Goal: Transaction & Acquisition: Purchase product/service

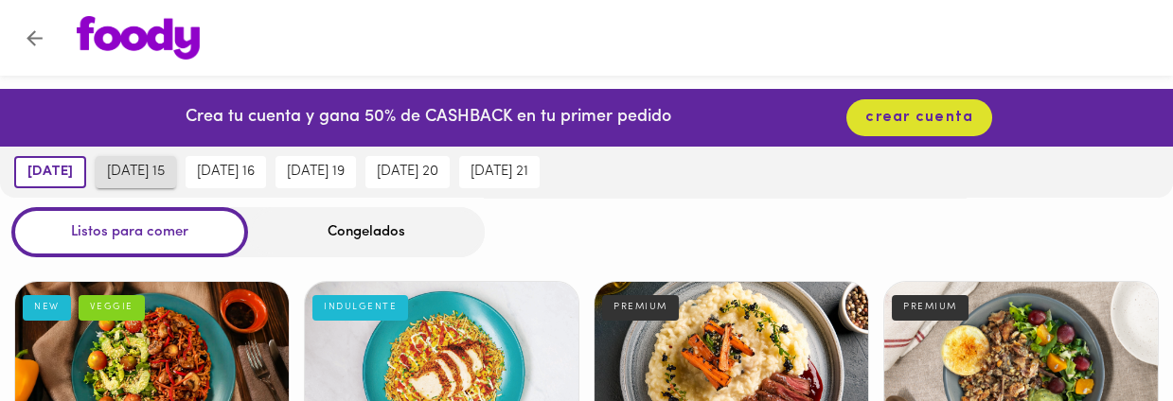
click at [133, 168] on span "[DATE] 15" at bounding box center [136, 172] width 58 height 17
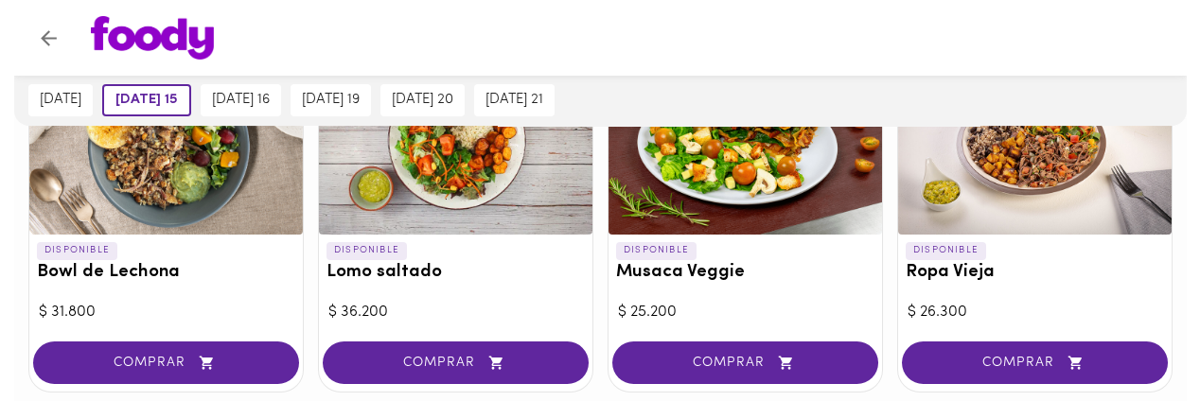
scroll to position [630, 0]
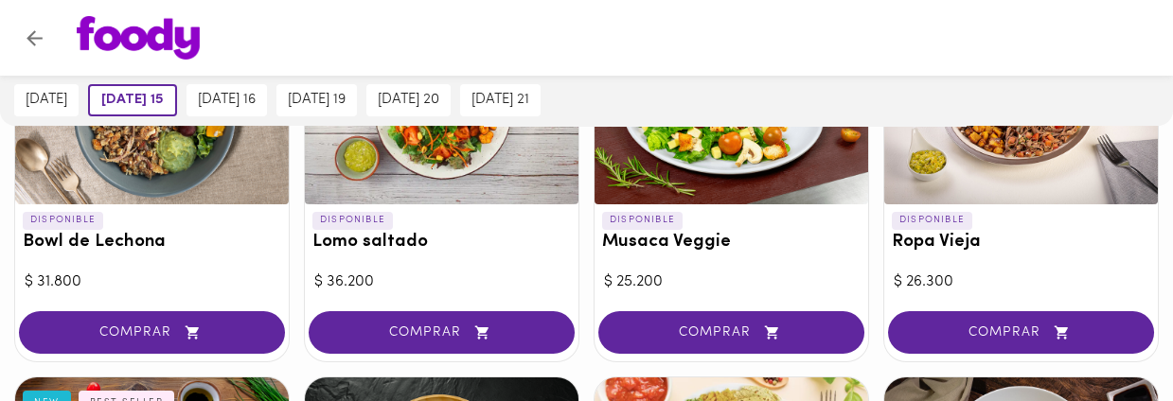
click at [1022, 327] on span "COMPRAR" at bounding box center [1020, 333] width 219 height 16
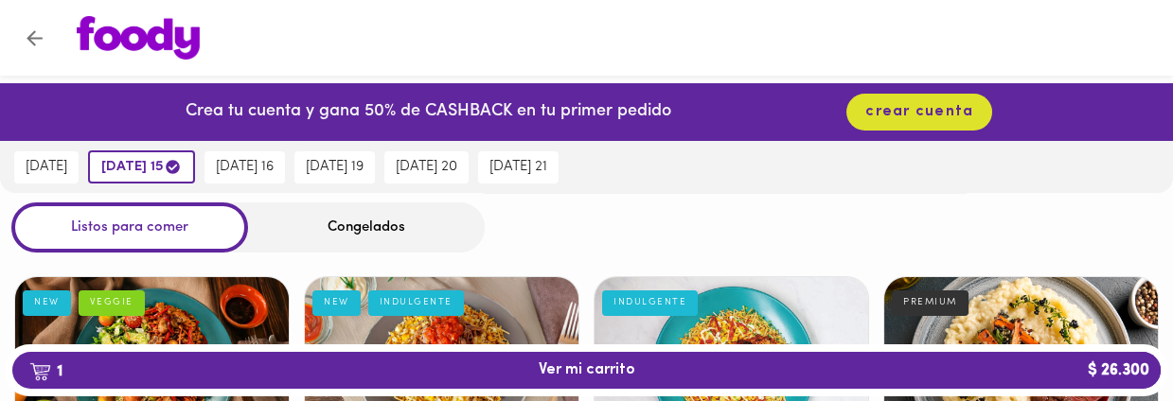
scroll to position [0, 0]
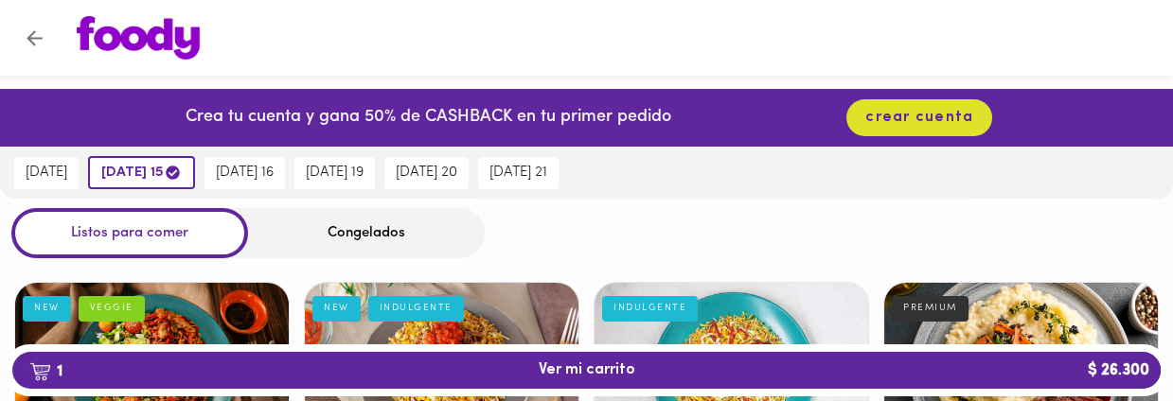
click at [358, 232] on div "Congelados" at bounding box center [366, 233] width 237 height 50
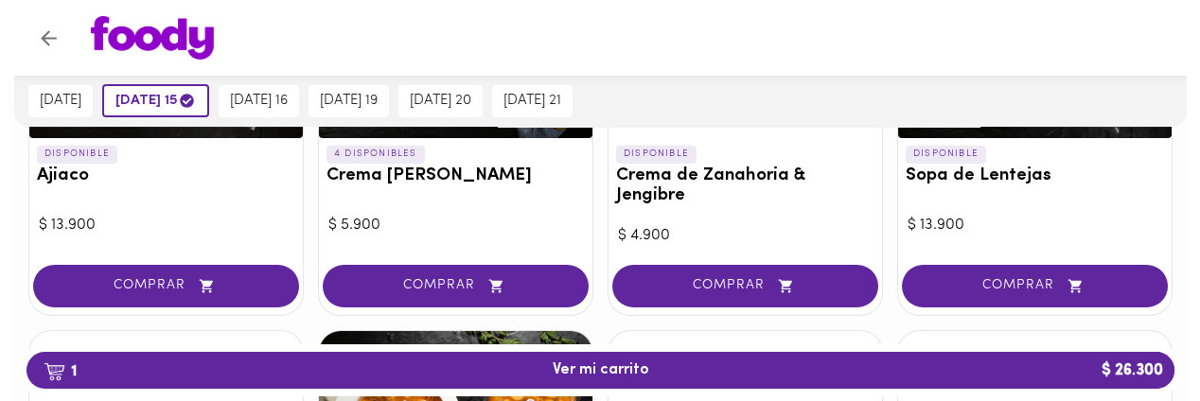
scroll to position [379, 0]
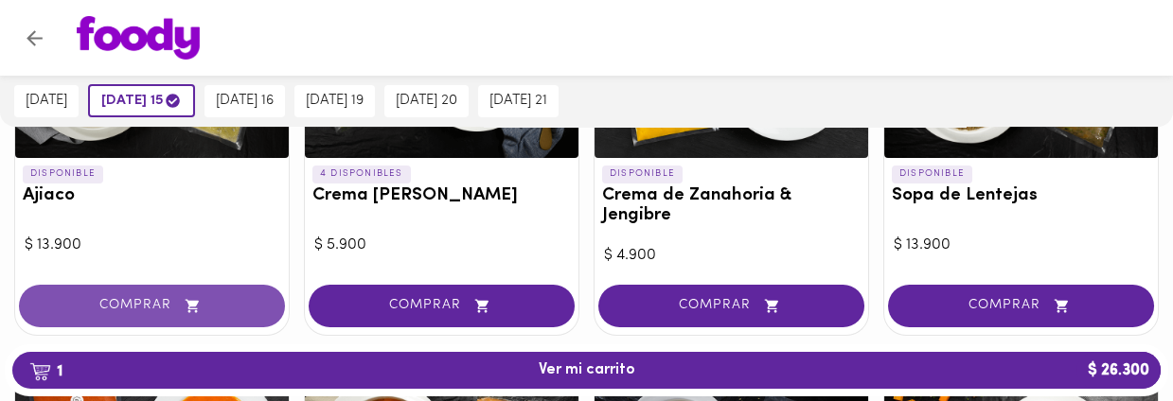
click at [144, 302] on span "COMPRAR" at bounding box center [152, 306] width 219 height 16
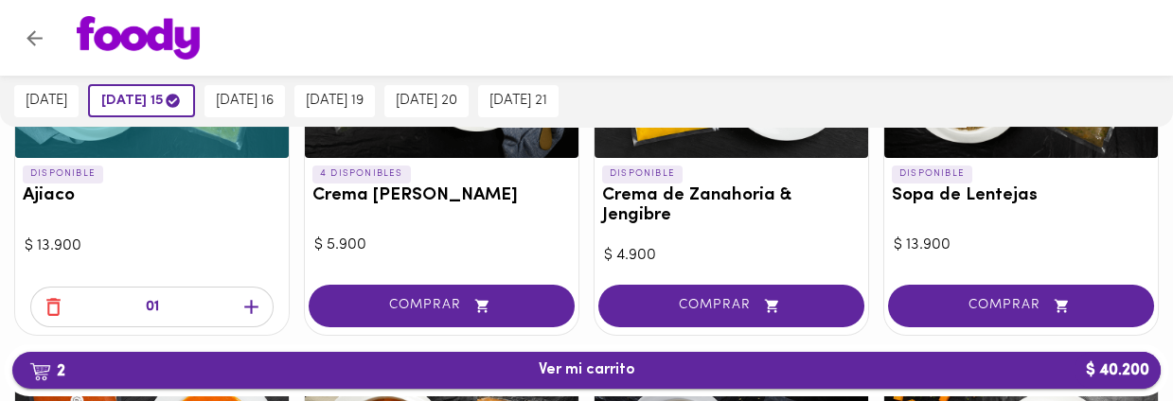
click at [542, 370] on span "2 Ver mi carrito $ 40.200" at bounding box center [586, 371] width 97 height 18
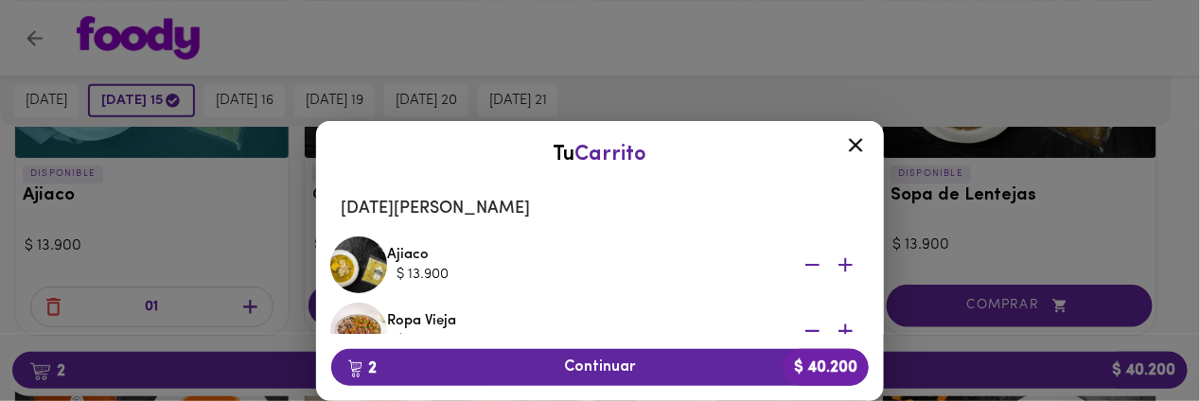
scroll to position [126, 0]
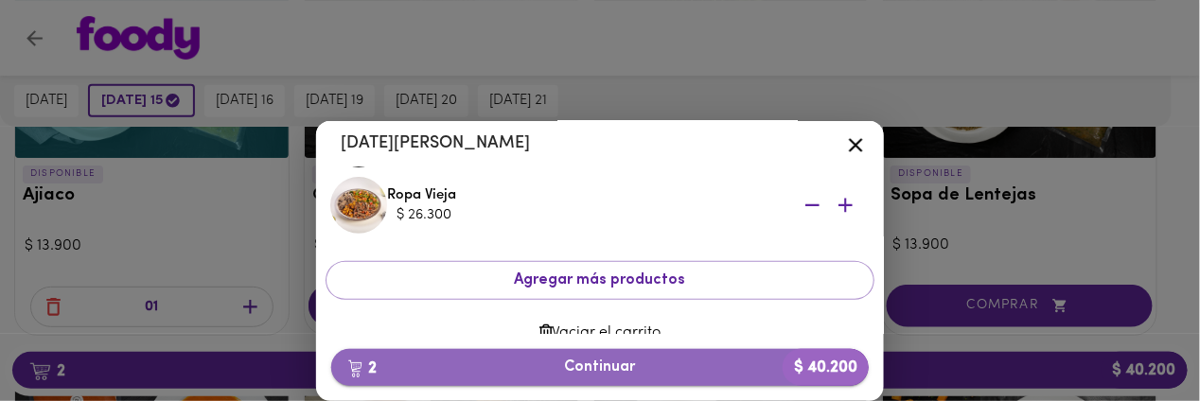
click at [604, 365] on span "2 Continuar $ 40.200" at bounding box center [599, 368] width 507 height 18
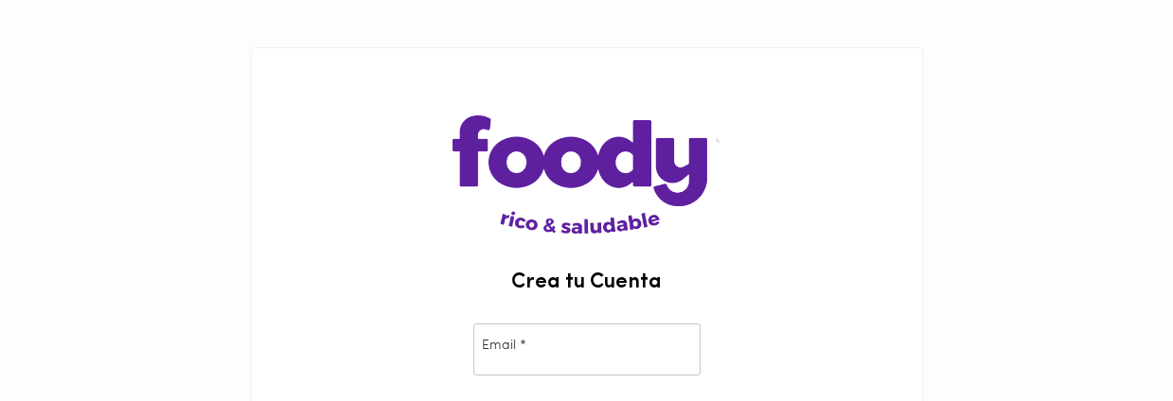
type input "[EMAIL_ADDRESS][DOMAIN_NAME]"
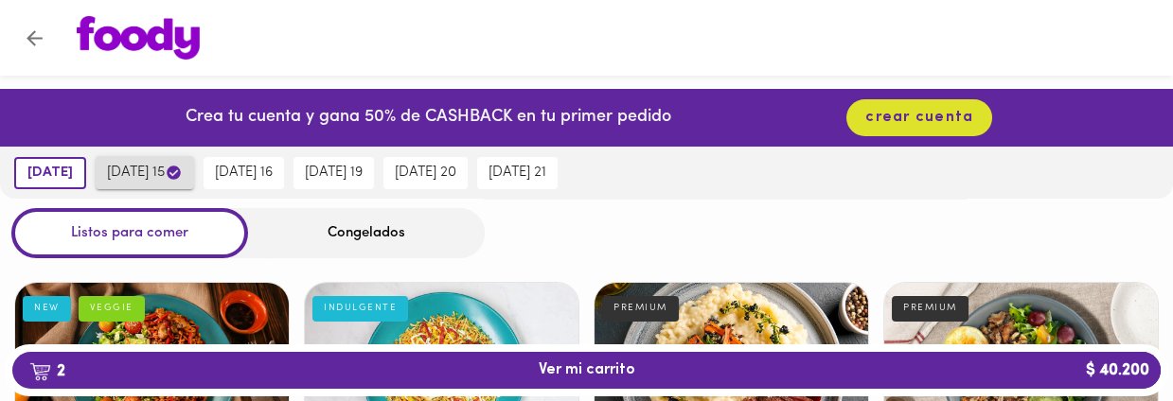
click at [145, 166] on span "[DATE] 15" at bounding box center [145, 173] width 76 height 18
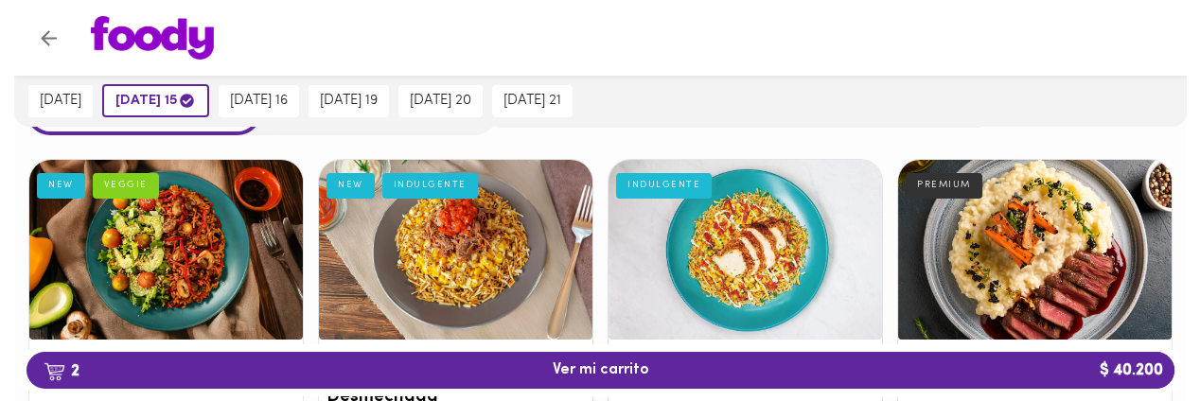
scroll to position [126, 0]
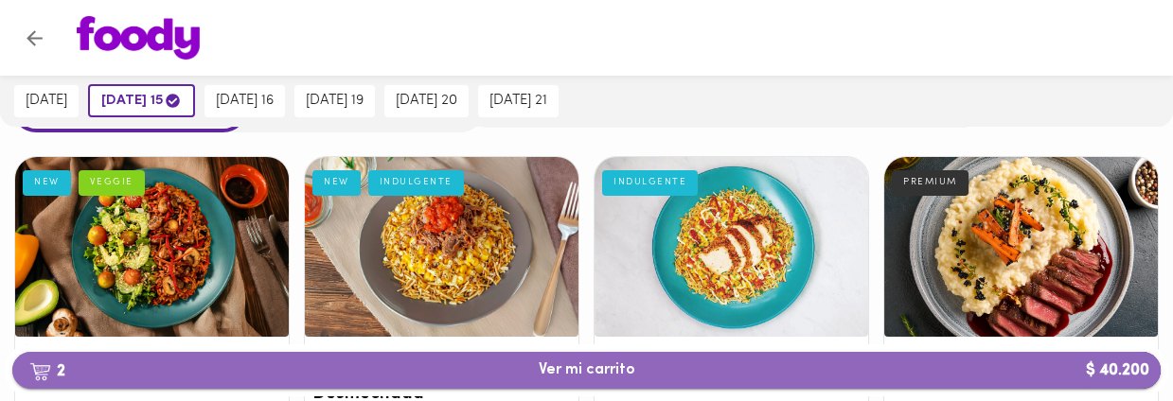
click at [589, 371] on span "2 Ver mi carrito $ 40.200" at bounding box center [586, 371] width 97 height 18
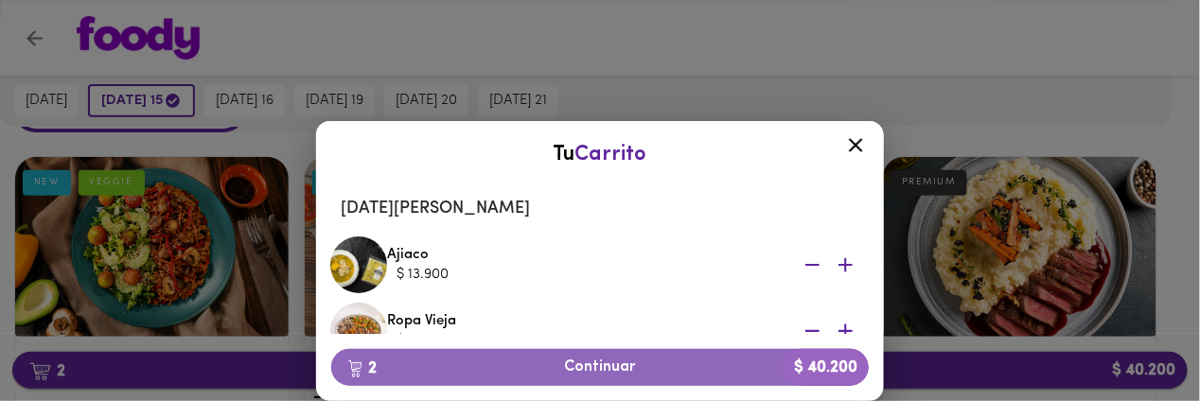
click at [589, 371] on span "2 Continuar $ 40.200" at bounding box center [599, 368] width 507 height 18
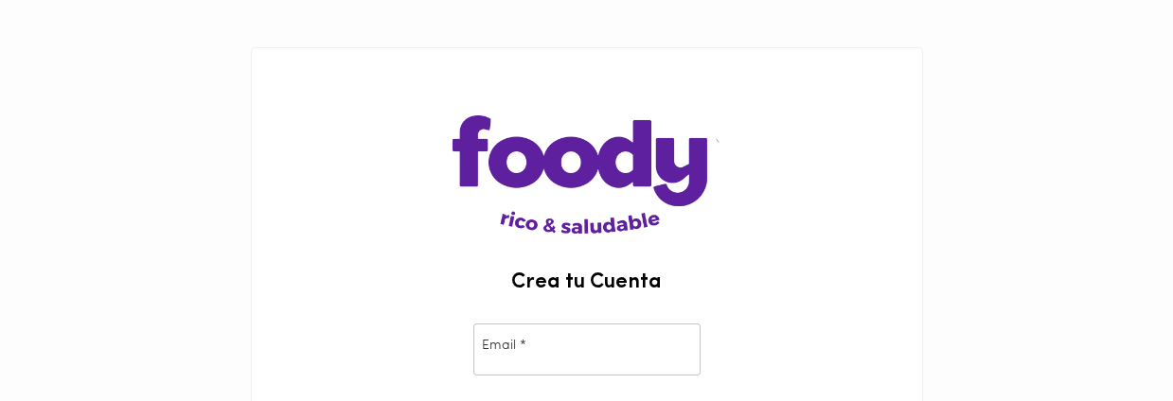
type input "[EMAIL_ADDRESS][DOMAIN_NAME]"
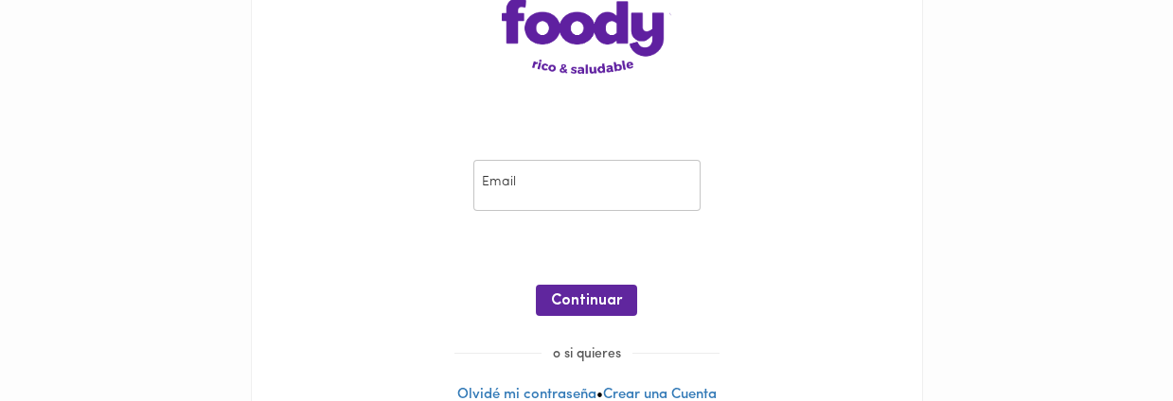
scroll to position [149, 0]
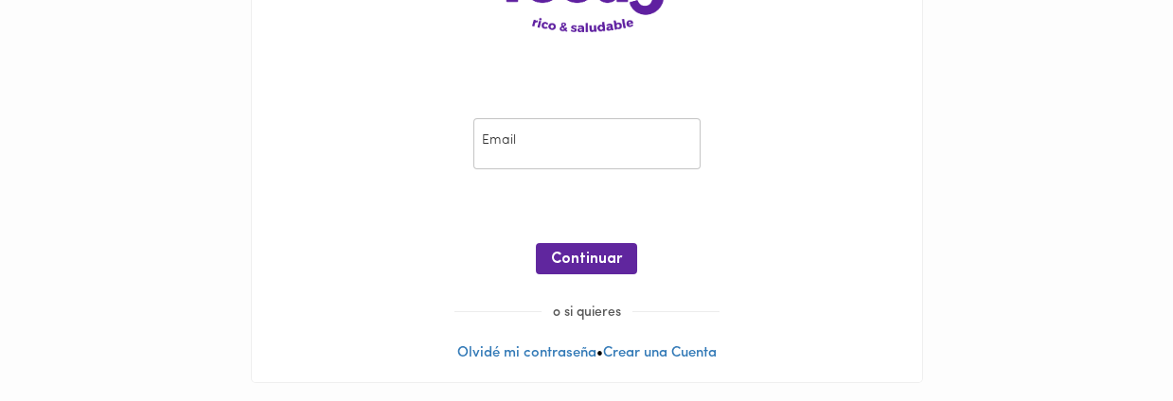
click at [570, 146] on input "email" at bounding box center [586, 144] width 227 height 52
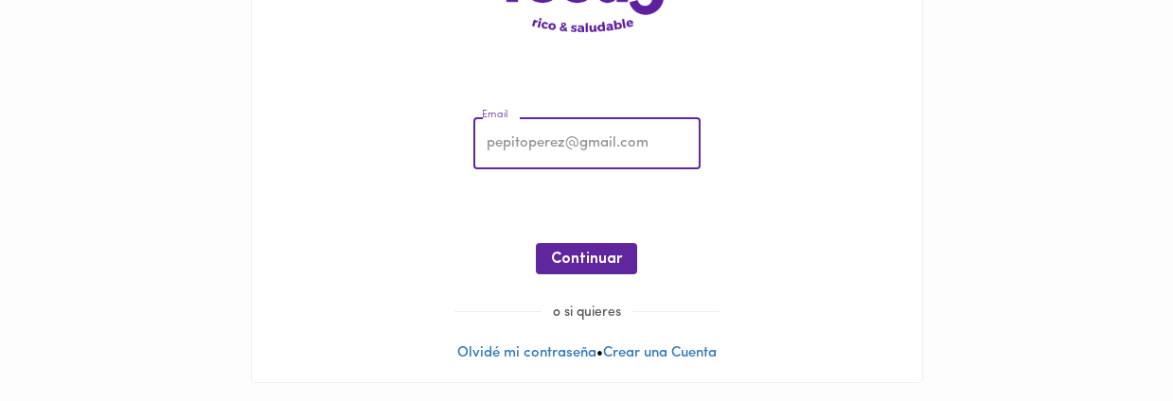
type input "[EMAIL_ADDRESS][DOMAIN_NAME]"
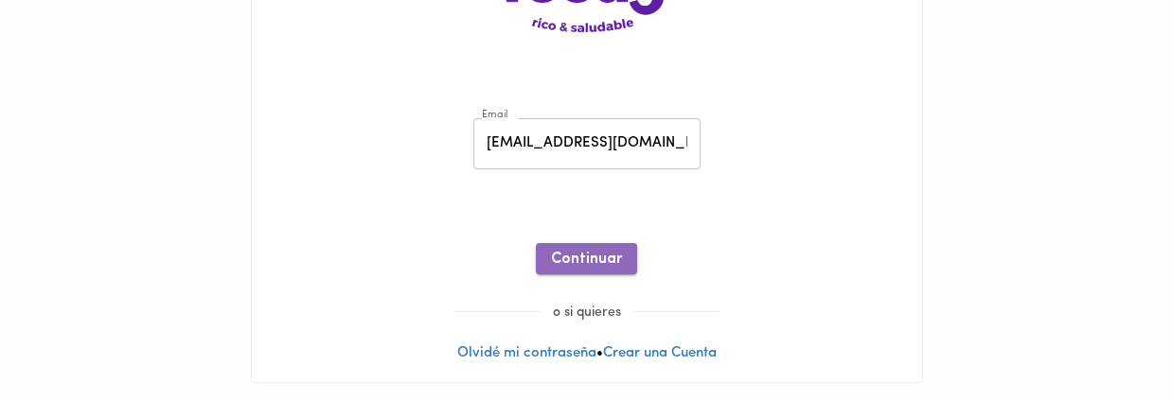
click at [607, 261] on span "Continuar" at bounding box center [586, 260] width 71 height 18
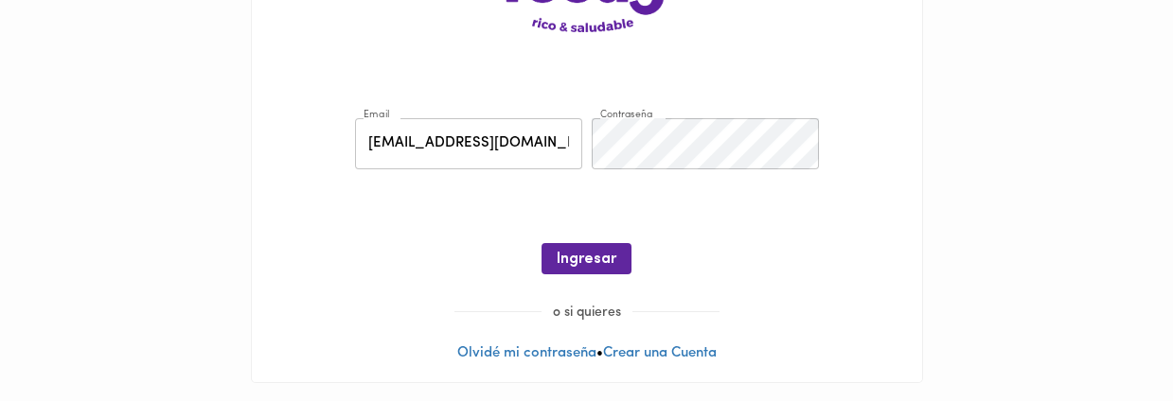
click at [607, 261] on span "Ingresar" at bounding box center [586, 260] width 60 height 18
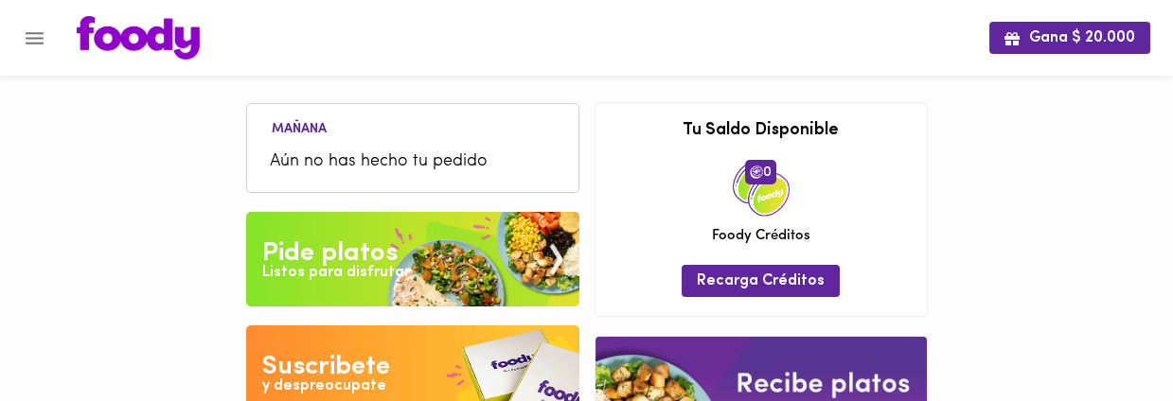
click at [323, 163] on span "Aún no has hecho tu pedido" at bounding box center [413, 163] width 286 height 26
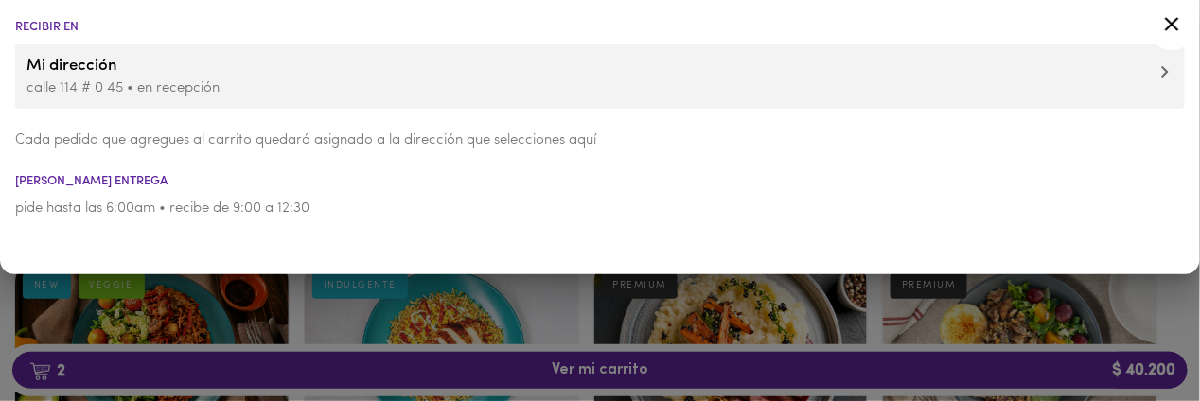
click at [416, 206] on p "pide hasta las 6:00am • recibe de 9:00 a 12:30" at bounding box center [600, 209] width 1170 height 20
click at [296, 310] on div at bounding box center [600, 200] width 1200 height 401
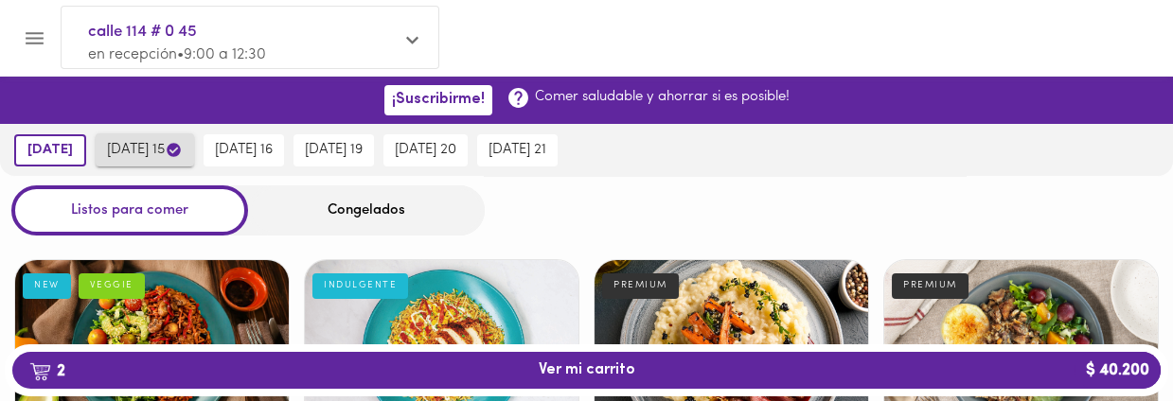
click at [163, 148] on span "[DATE] 15" at bounding box center [145, 150] width 76 height 18
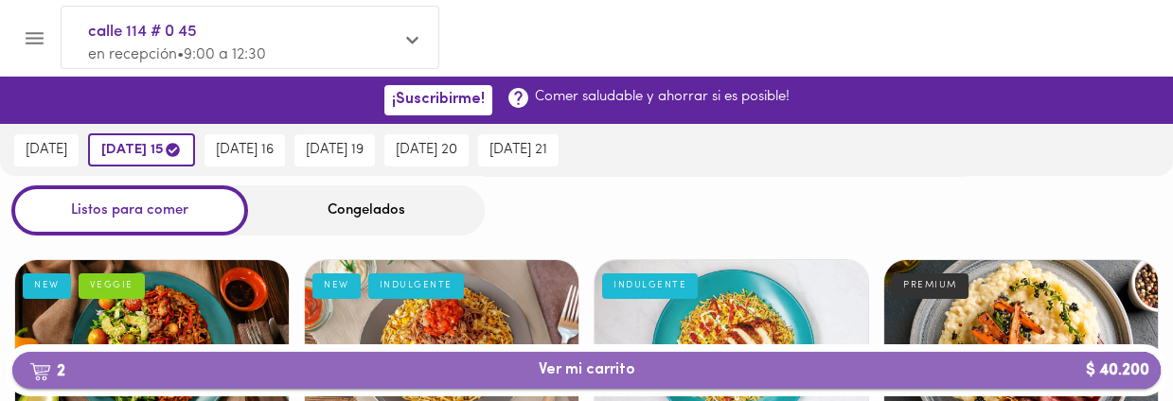
click at [595, 368] on span "2 Ver mi carrito $ 40.200" at bounding box center [586, 371] width 97 height 18
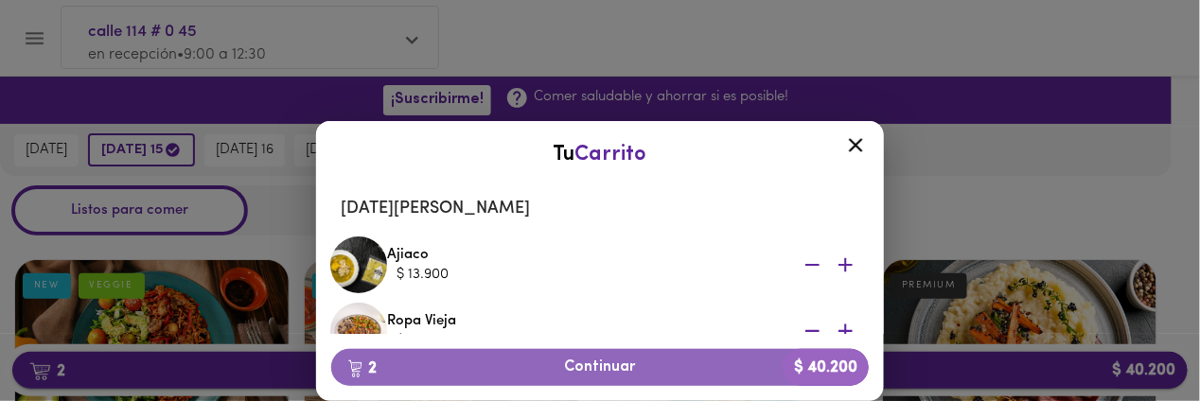
click at [595, 368] on span "2 Continuar $ 40.200" at bounding box center [599, 368] width 507 height 18
